Goal: Task Accomplishment & Management: Manage account settings

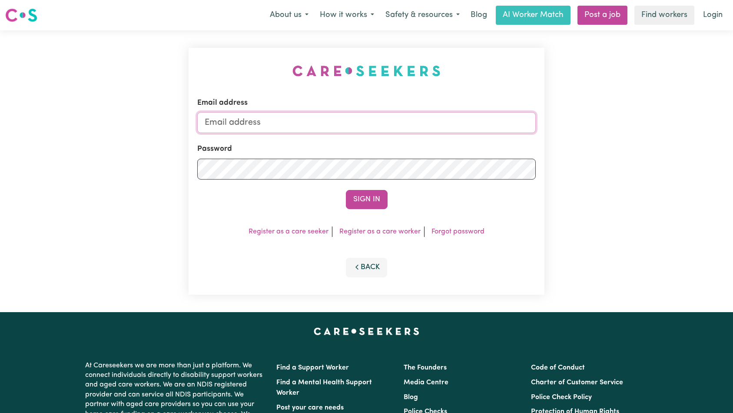
click at [371, 128] on input "Email address" at bounding box center [366, 122] width 339 height 21
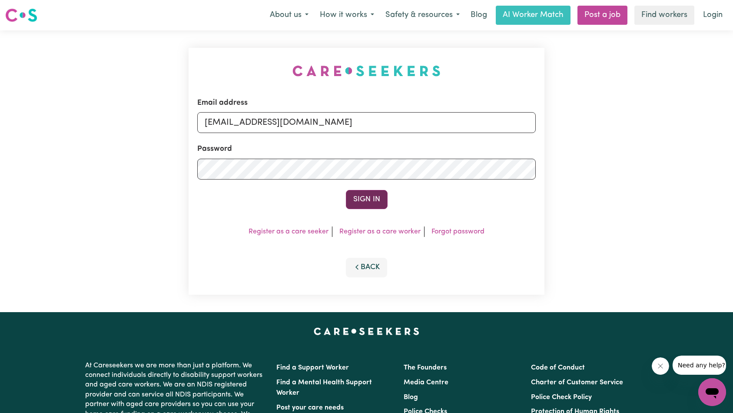
type input "[EMAIL_ADDRESS][DOMAIN_NAME]"
click at [352, 197] on button "Sign In" at bounding box center [367, 199] width 42 height 19
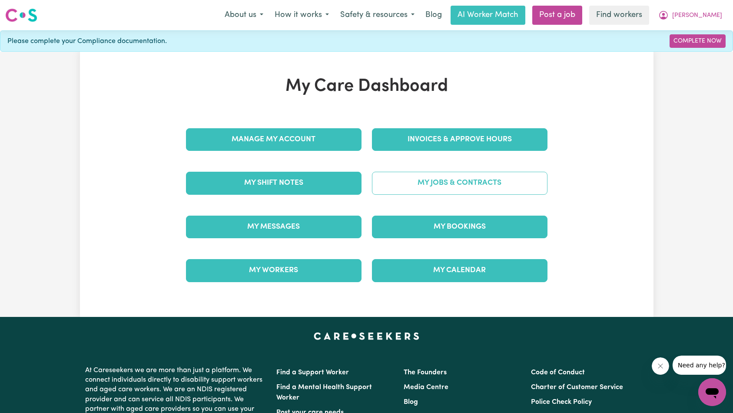
click at [436, 181] on link "My Jobs & Contracts" at bounding box center [460, 183] width 176 height 23
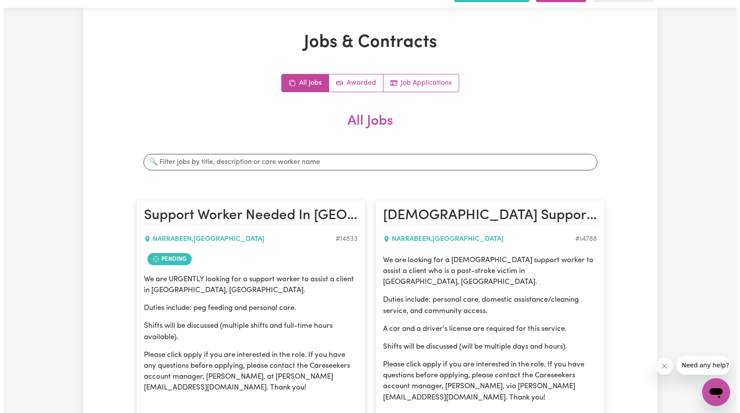
scroll to position [145, 0]
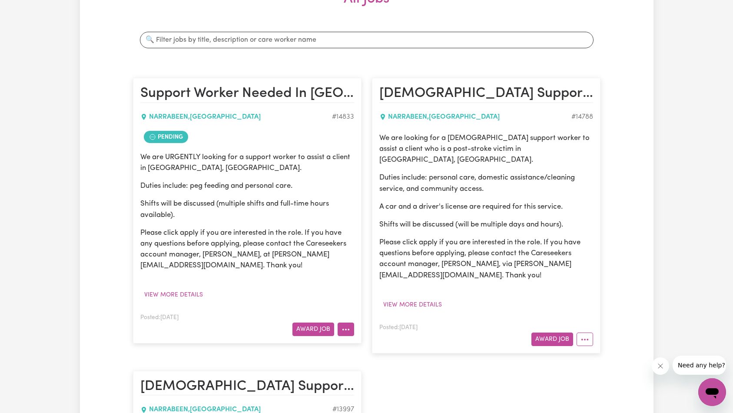
click at [346, 333] on icon "More options" at bounding box center [346, 329] width 9 height 9
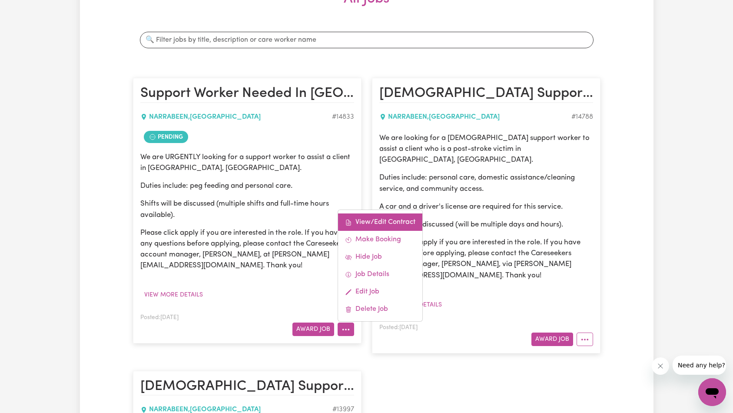
click at [394, 220] on link "View/Edit Contract" at bounding box center [380, 221] width 84 height 17
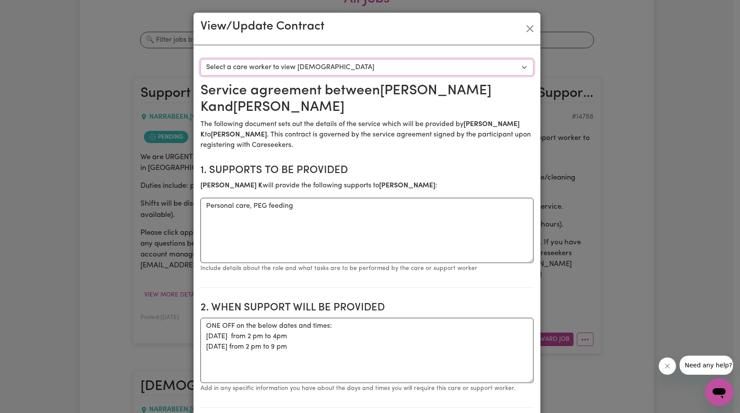
click at [380, 66] on select "Select a care worker to view [DEMOGRAPHIC_DATA] #10507 - [PERSON_NAME] (contrac…" at bounding box center [366, 67] width 333 height 17
select select "10119"
click at [526, 30] on button "Close" at bounding box center [530, 29] width 14 height 14
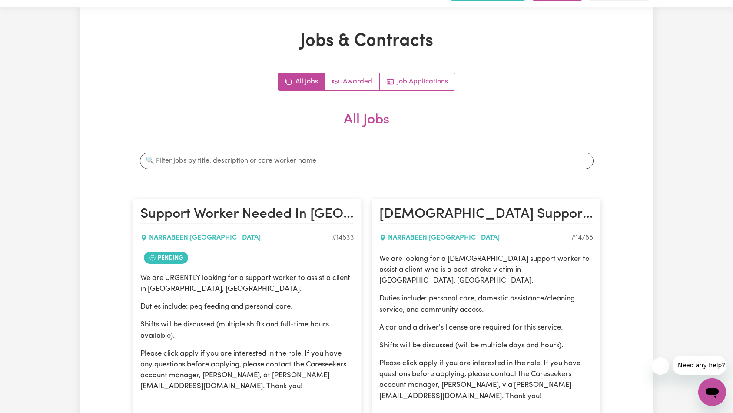
scroll to position [0, 0]
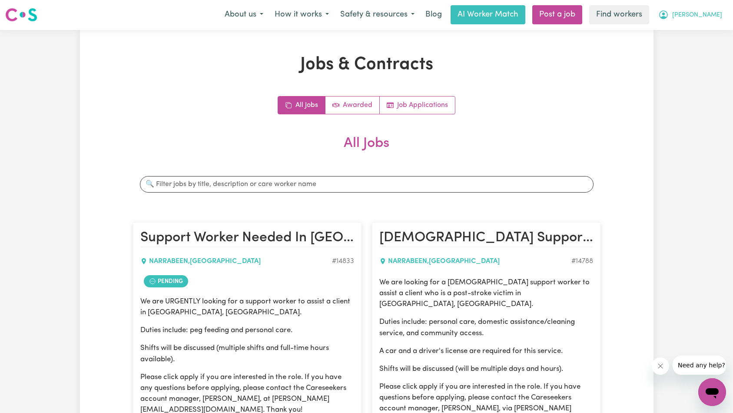
click at [704, 15] on button "[PERSON_NAME]" at bounding box center [690, 15] width 75 height 18
click at [697, 49] on link "Logout" at bounding box center [693, 49] width 69 height 17
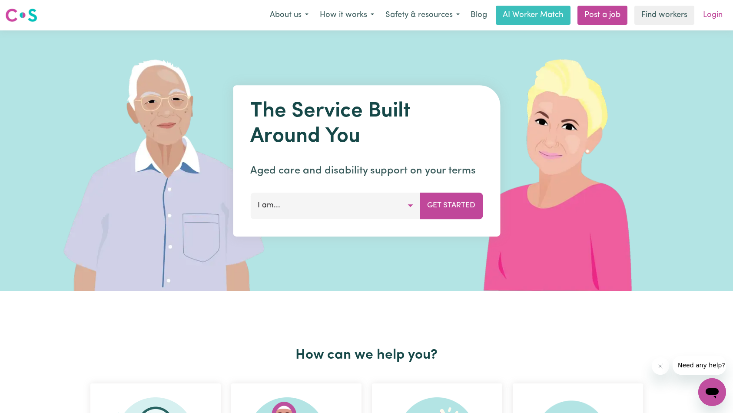
click at [717, 14] on link "Login" at bounding box center [713, 15] width 30 height 19
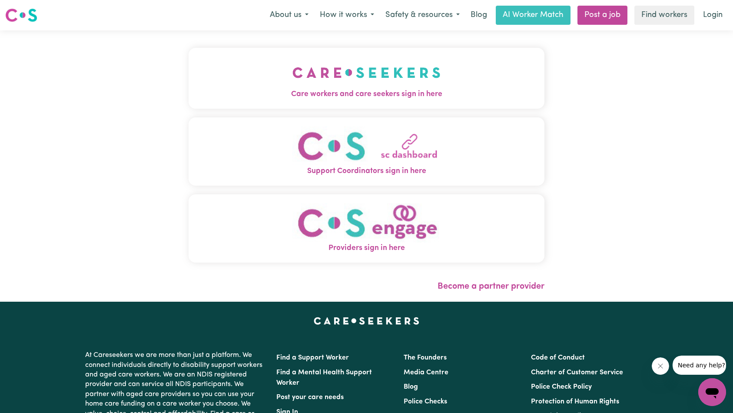
click at [295, 97] on span "Care workers and care seekers sign in here" at bounding box center [367, 94] width 357 height 11
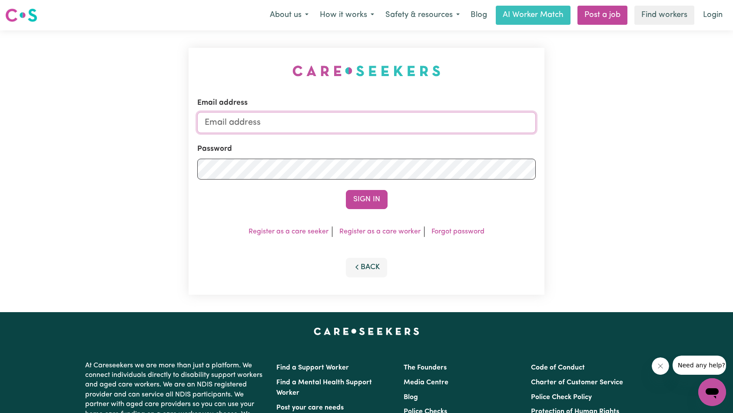
click at [391, 123] on input "Email address" at bounding box center [366, 122] width 339 height 21
click at [367, 201] on button "Sign In" at bounding box center [367, 199] width 42 height 19
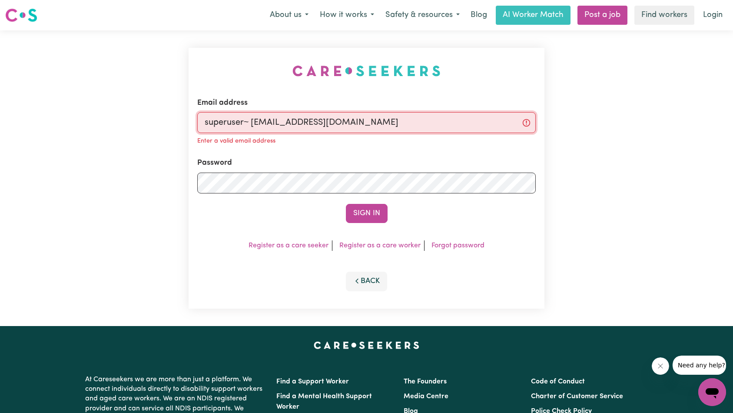
click at [253, 121] on input "superuser~ [EMAIL_ADDRESS][DOMAIN_NAME]" at bounding box center [366, 122] width 339 height 21
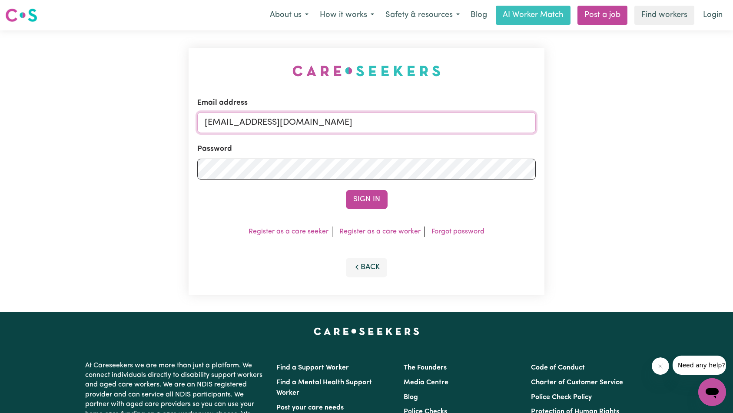
type input "[EMAIL_ADDRESS][DOMAIN_NAME]"
click at [346, 190] on button "Sign In" at bounding box center [367, 199] width 42 height 19
